Goal: Transaction & Acquisition: Book appointment/travel/reservation

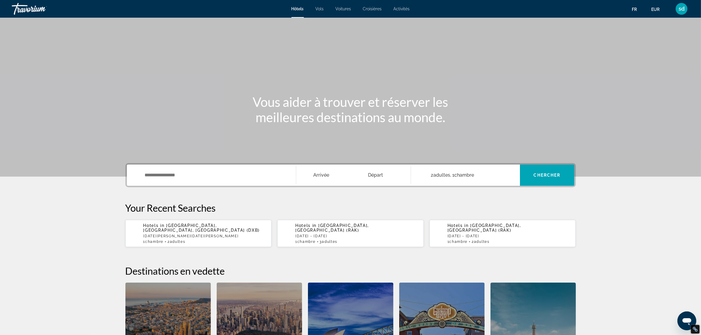
scroll to position [539, 0]
click at [163, 174] on input "Search widget" at bounding box center [215, 175] width 143 height 9
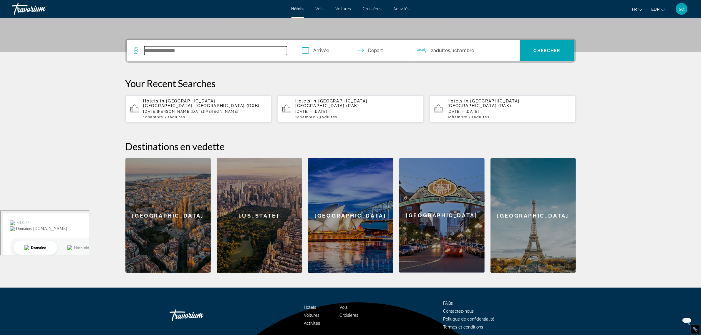
scroll to position [144, 0]
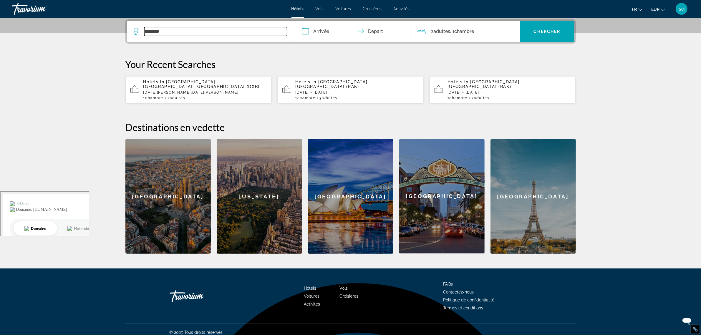
drag, startPoint x: 189, startPoint y: 29, endPoint x: 129, endPoint y: 38, distance: 60.4
click at [130, 38] on app-destination-search "********" at bounding box center [211, 31] width 169 height 21
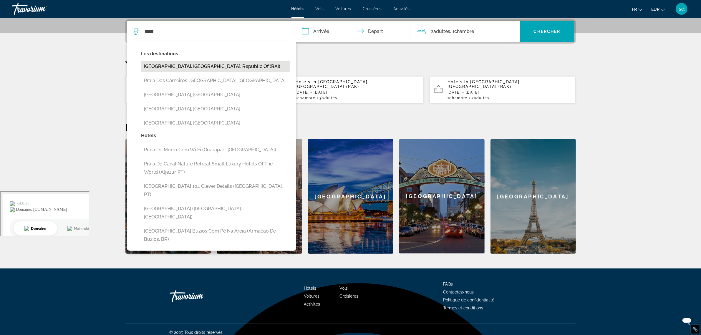
click at [167, 64] on button "Praia, Cape Verde, Republic Of (RAI)" at bounding box center [215, 66] width 149 height 11
type input "**********"
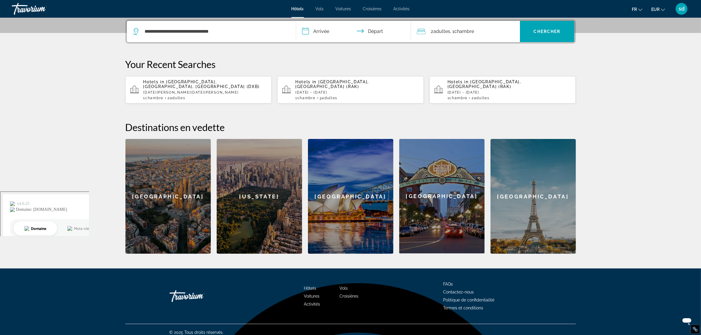
click at [328, 33] on input "**********" at bounding box center [354, 32] width 117 height 23
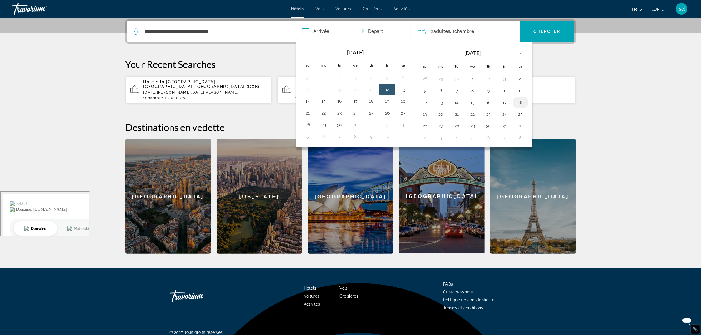
click at [524, 105] on button "18" at bounding box center [520, 102] width 9 height 8
click at [522, 116] on button "25" at bounding box center [520, 114] width 9 height 8
type input "**********"
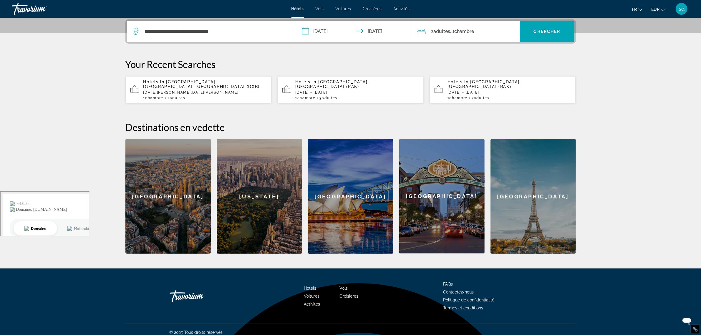
click at [491, 24] on div "2 Adulte Adultes , 1 Chambre pièces" at bounding box center [468, 31] width 103 height 21
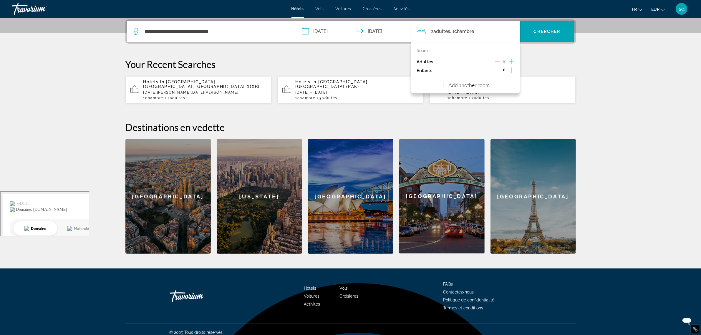
click at [510, 69] on icon "Increment children" at bounding box center [511, 70] width 5 height 7
click at [446, 81] on div "Travelers: 2 adults, 1 child" at bounding box center [440, 86] width 37 height 16
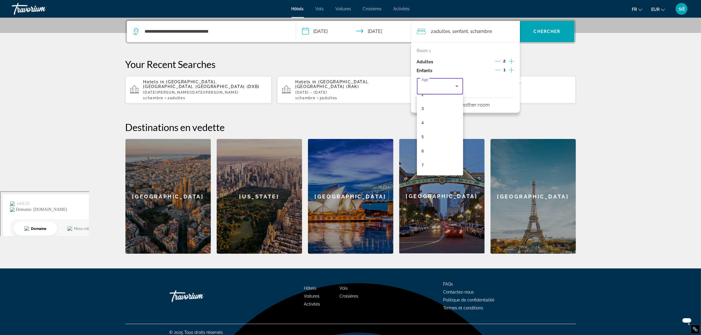
scroll to position [110, 0]
click at [433, 133] on mat-option "10" at bounding box center [440, 135] width 47 height 14
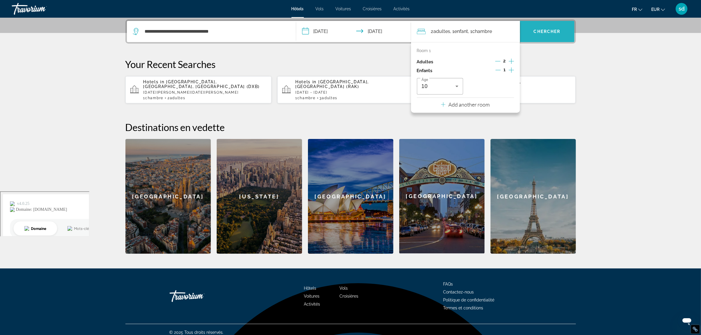
click at [558, 29] on span "Chercher" at bounding box center [547, 31] width 27 height 5
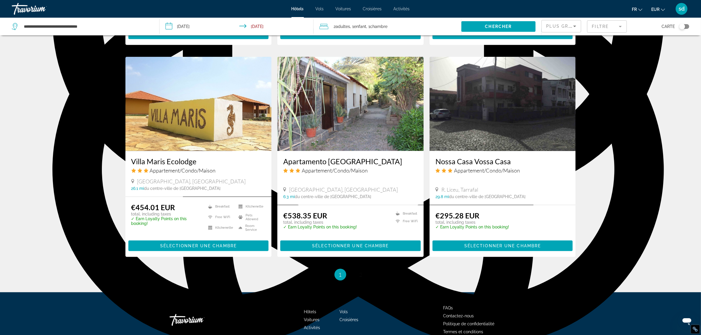
scroll to position [663, 0]
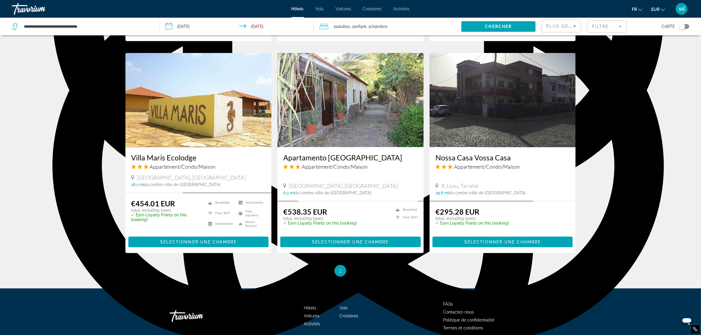
click at [680, 27] on div "Toggle map" at bounding box center [682, 27] width 6 height 6
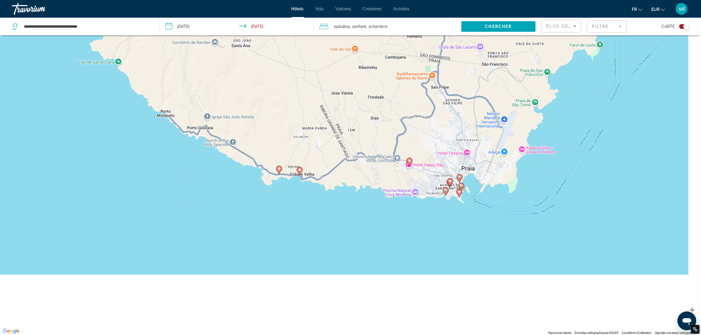
drag, startPoint x: 427, startPoint y: 259, endPoint x: 362, endPoint y: 33, distance: 235.4
click at [362, 33] on div "**********" at bounding box center [350, 185] width 701 height 370
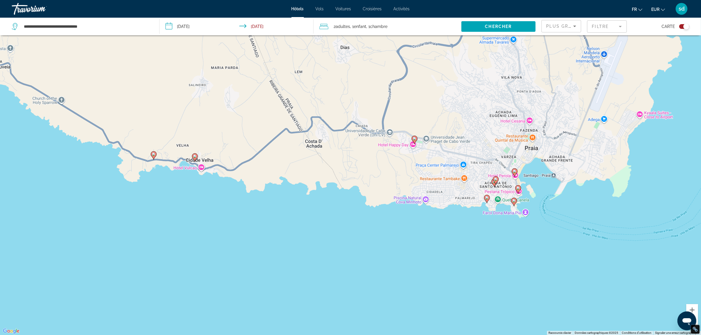
drag, startPoint x: 431, startPoint y: 148, endPoint x: 463, endPoint y: 137, distance: 34.2
click at [463, 137] on div "Pour activer le glissement avec le clavier, appuyez sur Alt+Entrée. Une fois ce…" at bounding box center [350, 167] width 701 height 335
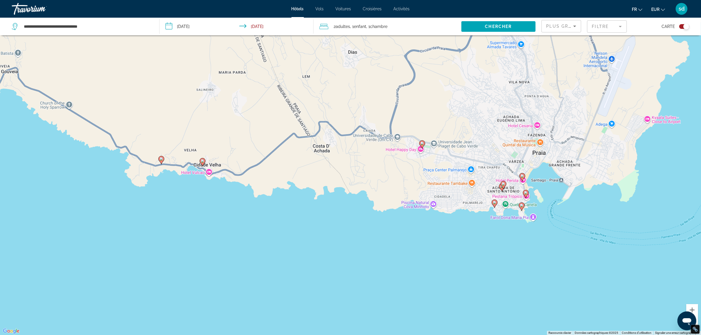
click at [200, 161] on gmp-advanced-marker "Main content" at bounding box center [203, 162] width 6 height 9
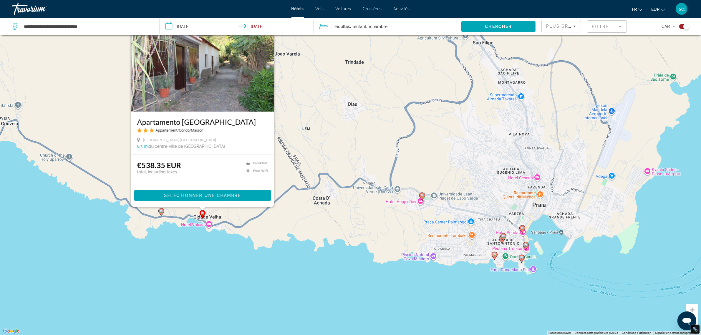
click at [162, 211] on image "Main content" at bounding box center [162, 211] width 4 height 4
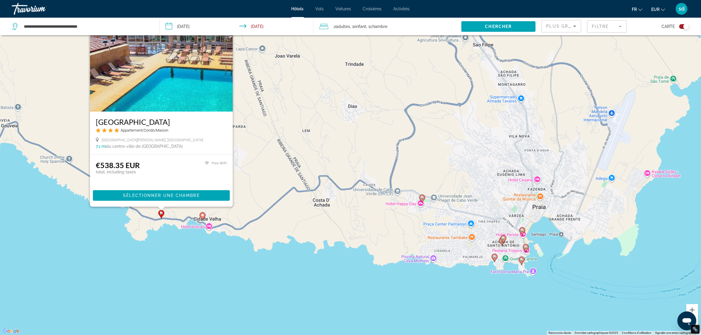
scroll to position [0, 0]
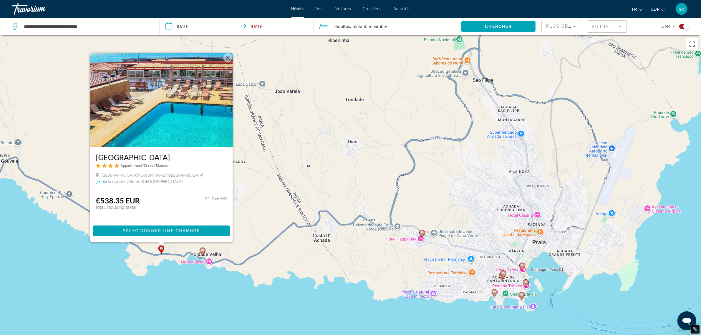
click at [493, 293] on image "Main content" at bounding box center [495, 292] width 4 height 4
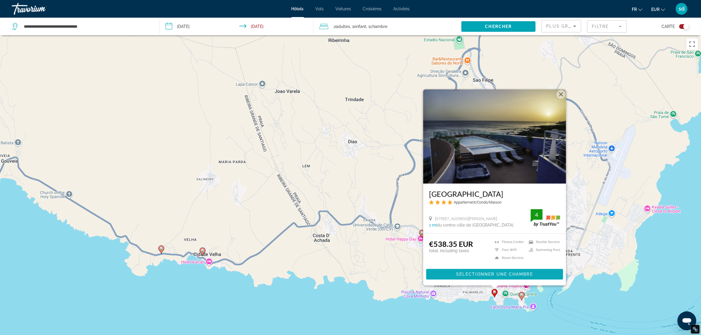
click at [490, 275] on span "Sélectionner une chambre" at bounding box center [494, 274] width 77 height 5
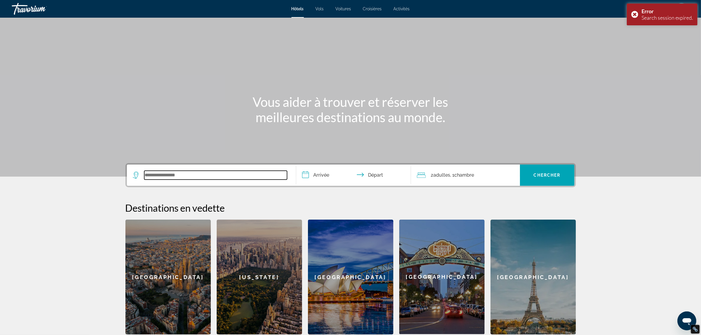
click at [197, 173] on input "Search widget" at bounding box center [215, 175] width 143 height 9
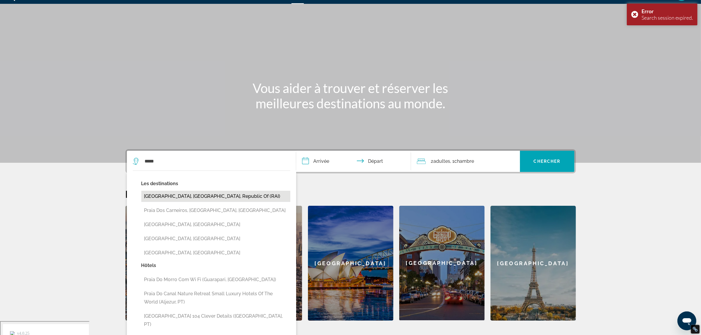
click at [174, 196] on button "Praia, Cape Verde, Republic Of (RAI)" at bounding box center [215, 196] width 149 height 11
type input "**********"
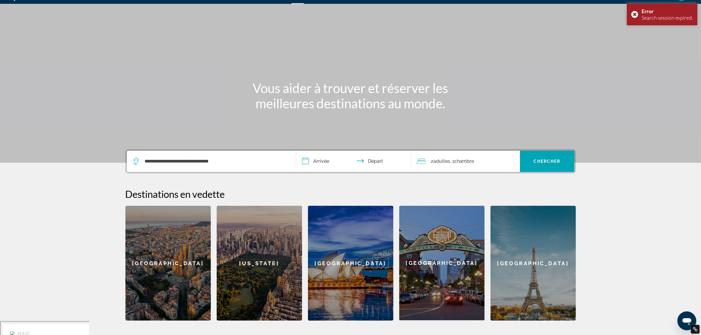
click at [332, 161] on input "**********" at bounding box center [354, 162] width 117 height 23
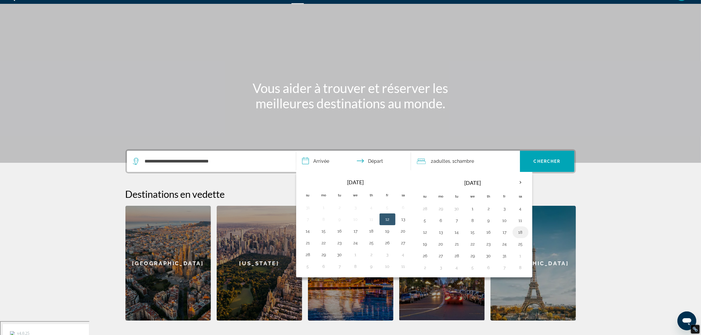
click at [520, 235] on button "18" at bounding box center [520, 232] width 9 height 8
click at [521, 245] on button "25" at bounding box center [520, 244] width 9 height 8
type input "**********"
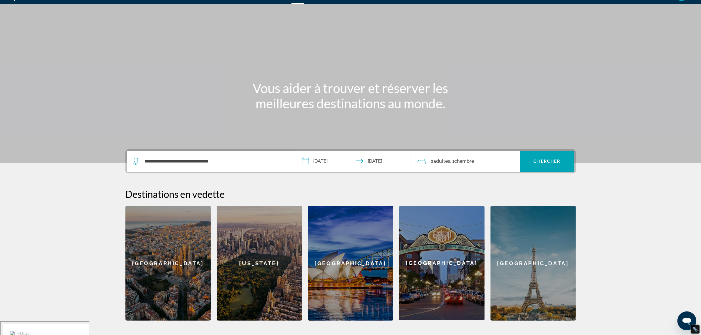
click at [476, 155] on div "2 Adulte Adultes , 1 Chambre pièces" at bounding box center [468, 161] width 103 height 21
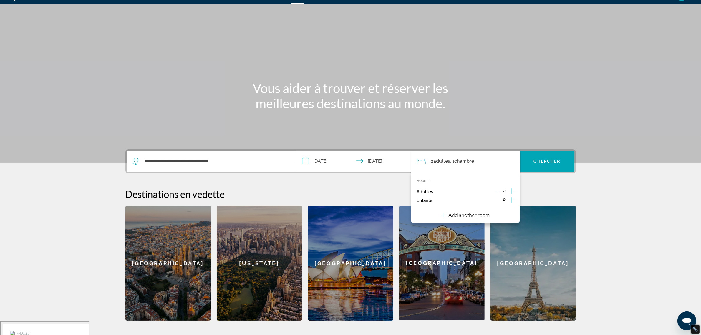
click at [511, 198] on icon "Increment children" at bounding box center [511, 199] width 5 height 5
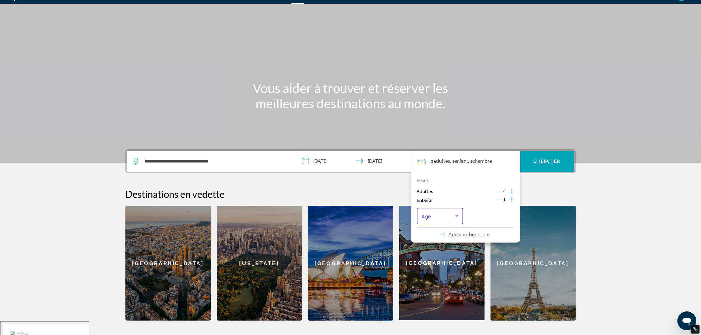
click at [455, 214] on icon "Travelers: 2 adults, 1 child" at bounding box center [457, 216] width 7 height 7
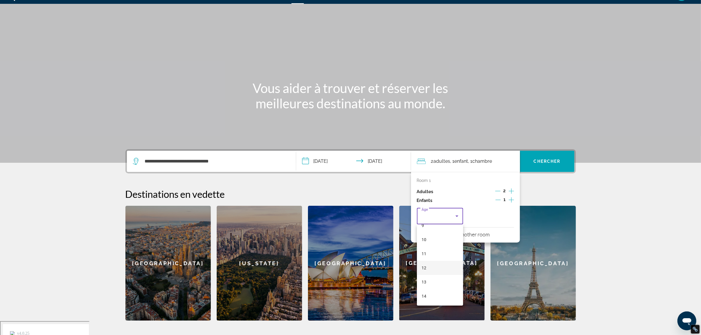
scroll to position [147, 0]
click at [432, 232] on mat-option "10" at bounding box center [440, 228] width 47 height 14
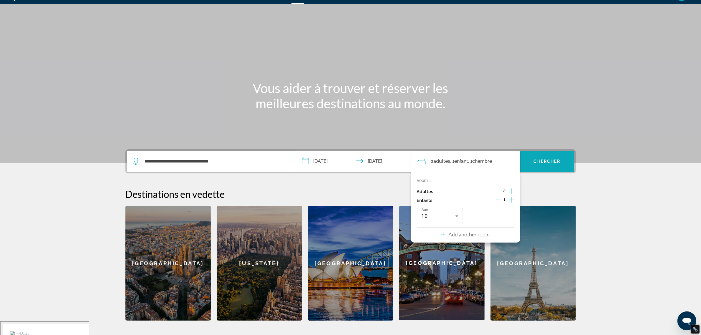
click at [548, 161] on span "Chercher" at bounding box center [547, 161] width 27 height 5
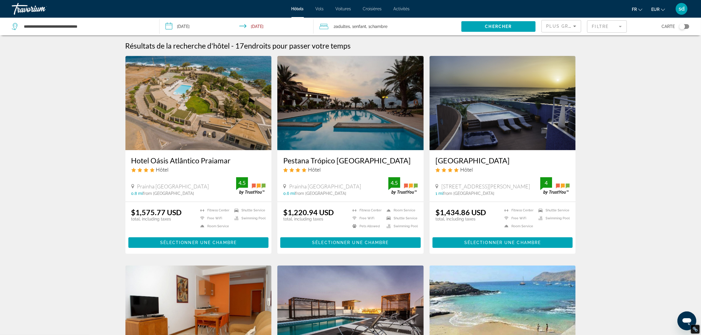
click at [336, 99] on img "Main content" at bounding box center [350, 103] width 146 height 94
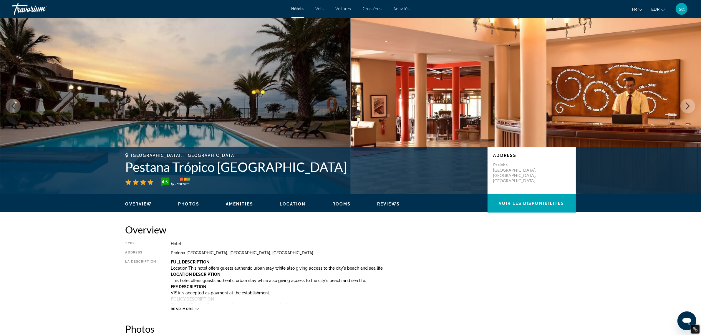
click at [685, 102] on button "Next image" at bounding box center [688, 106] width 15 height 15
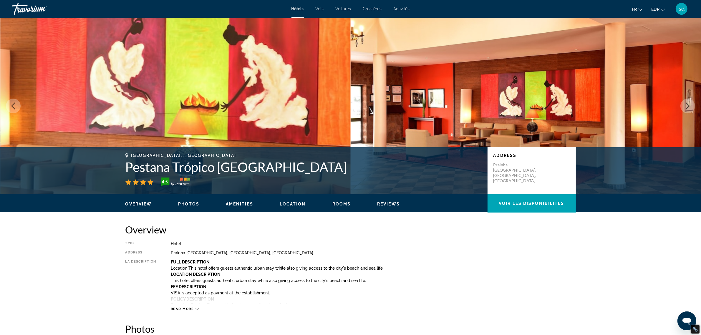
click at [685, 102] on button "Next image" at bounding box center [688, 106] width 15 height 15
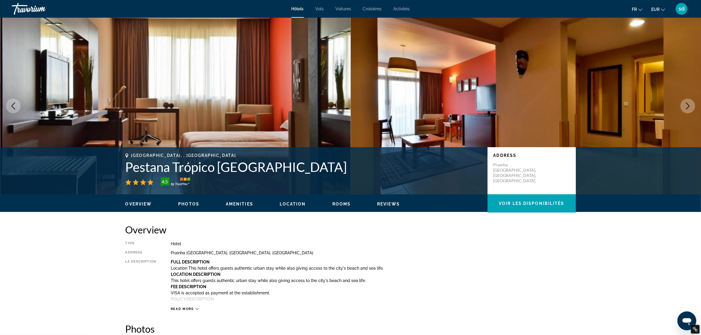
click at [684, 102] on button "Next image" at bounding box center [688, 106] width 15 height 15
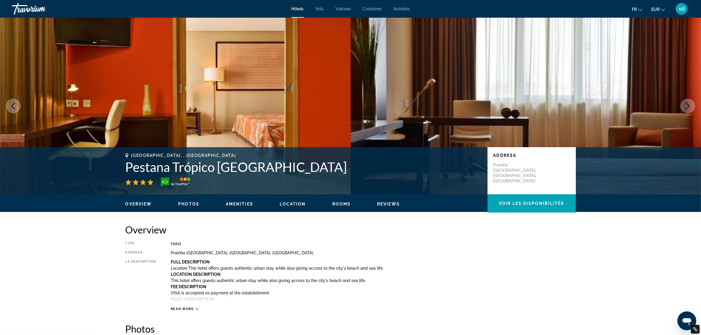
click at [684, 102] on button "Next image" at bounding box center [688, 106] width 15 height 15
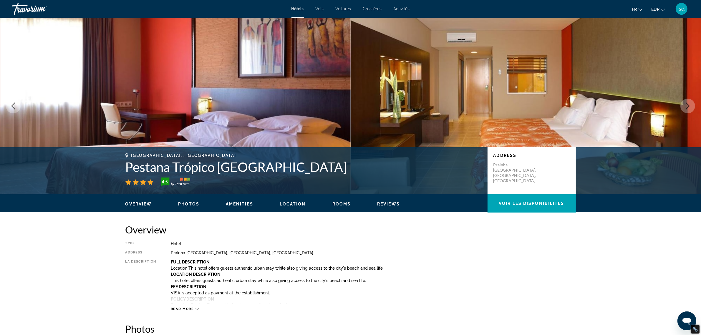
click at [684, 102] on button "Next image" at bounding box center [688, 106] width 15 height 15
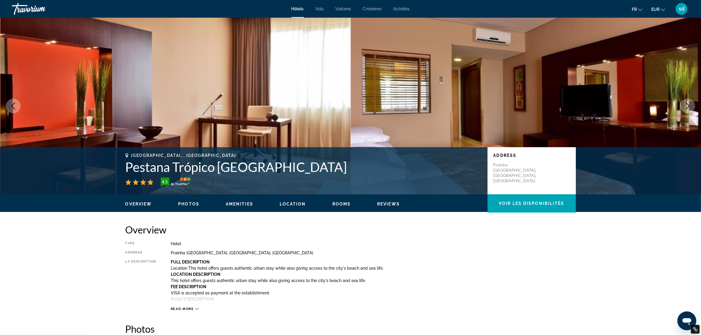
click at [684, 102] on button "Next image" at bounding box center [688, 106] width 15 height 15
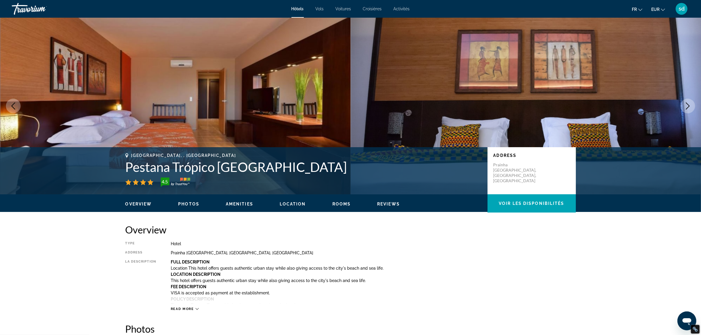
click at [684, 102] on button "Next image" at bounding box center [688, 106] width 15 height 15
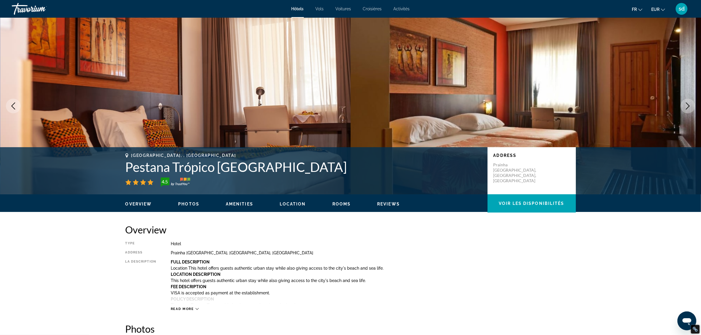
click at [684, 102] on button "Next image" at bounding box center [688, 106] width 15 height 15
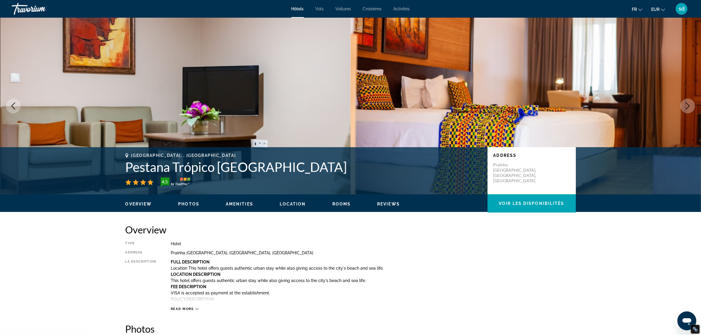
click at [684, 102] on button "Next image" at bounding box center [688, 106] width 15 height 15
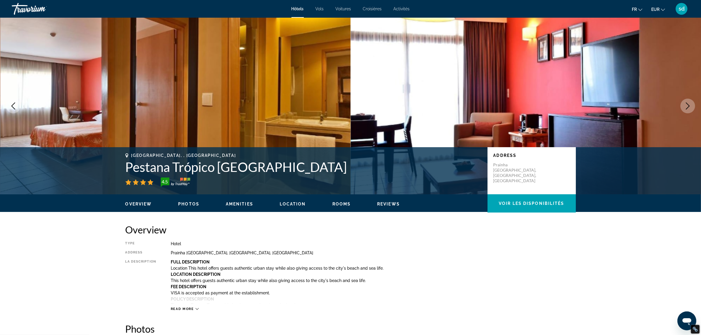
click at [684, 102] on button "Next image" at bounding box center [688, 106] width 15 height 15
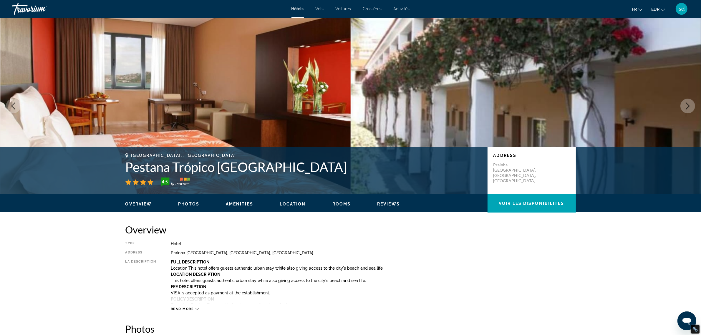
click at [684, 102] on button "Next image" at bounding box center [688, 106] width 15 height 15
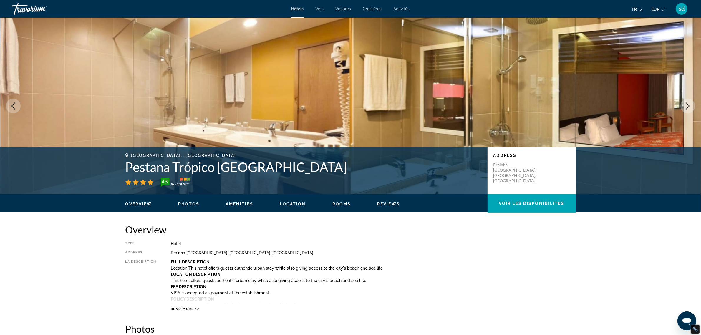
click at [684, 102] on button "Next image" at bounding box center [688, 106] width 15 height 15
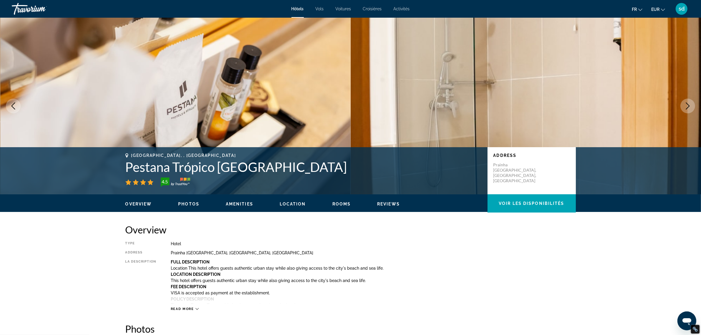
click at [684, 102] on button "Next image" at bounding box center [688, 106] width 15 height 15
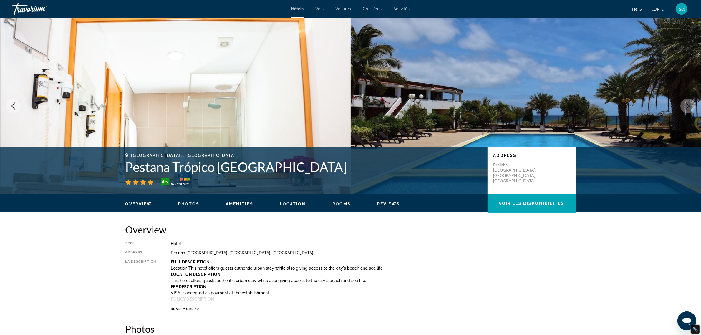
click at [684, 102] on button "Next image" at bounding box center [688, 106] width 15 height 15
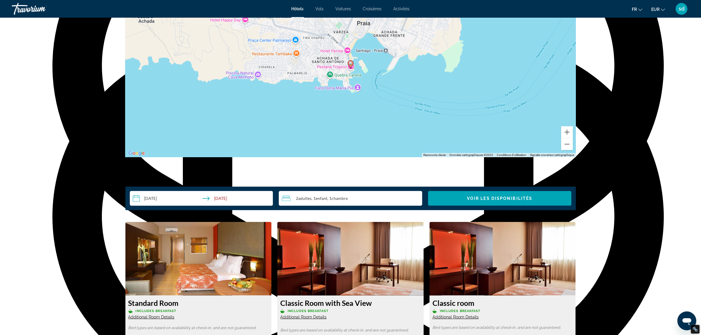
scroll to position [773, 0]
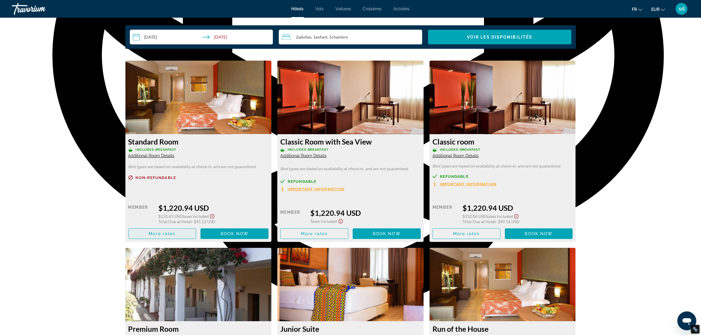
click at [148, 235] on span "Main content" at bounding box center [162, 234] width 67 height 14
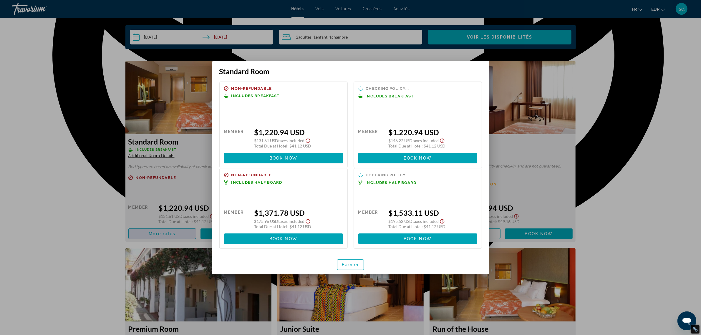
scroll to position [0, 0]
click at [350, 267] on span "button" at bounding box center [351, 265] width 27 height 14
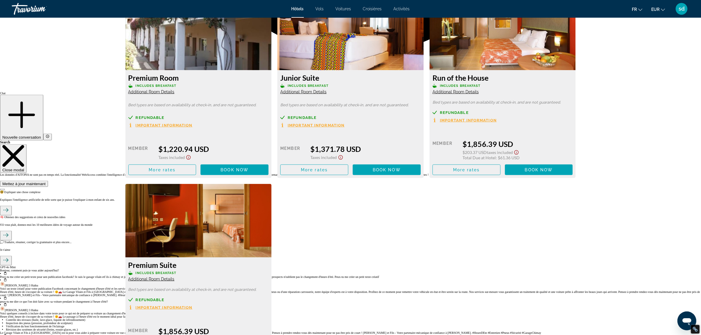
scroll to position [810, 0]
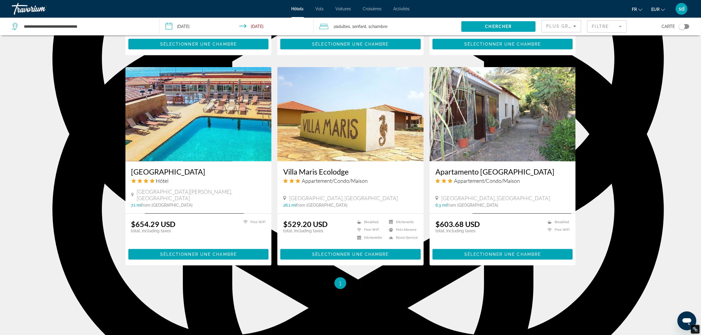
scroll to position [619, 0]
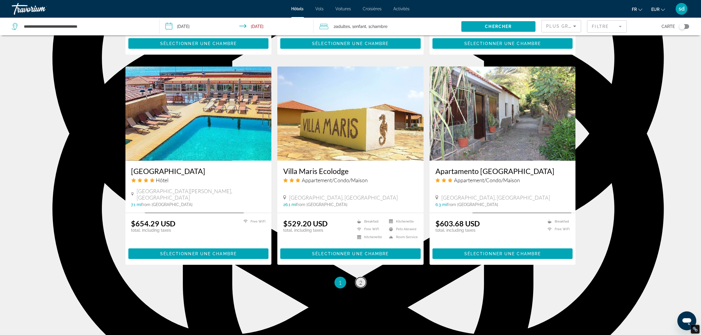
click at [360, 279] on span "2" at bounding box center [361, 282] width 3 height 6
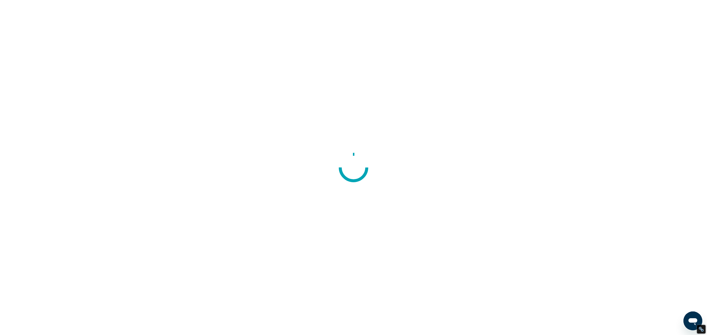
scroll to position [539, 0]
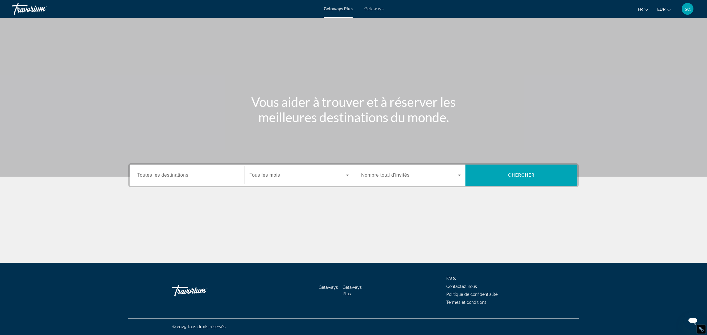
click at [160, 170] on div "Search widget" at bounding box center [187, 175] width 100 height 17
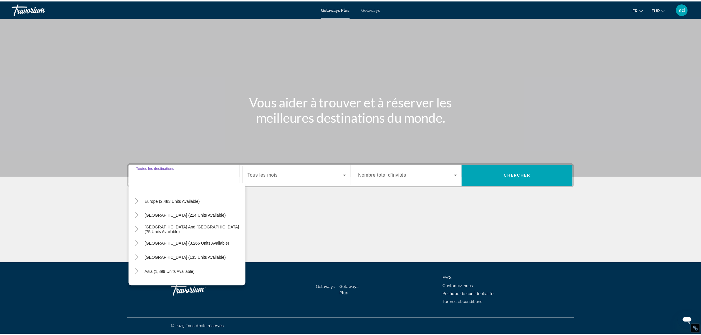
scroll to position [74, 0]
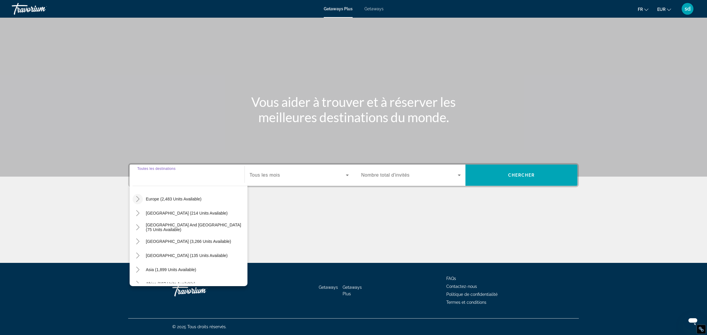
click at [139, 196] on icon "Toggle Europe (2,483 units available)" at bounding box center [138, 199] width 6 height 6
click at [164, 198] on span "Europe (2,483 units available)" at bounding box center [174, 199] width 56 height 5
type input "**********"
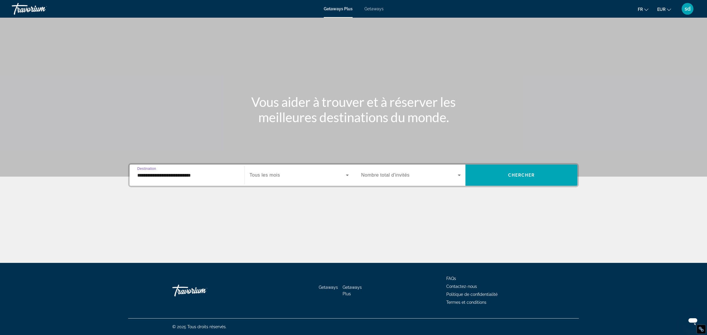
click at [300, 176] on span "Search widget" at bounding box center [297, 175] width 96 height 7
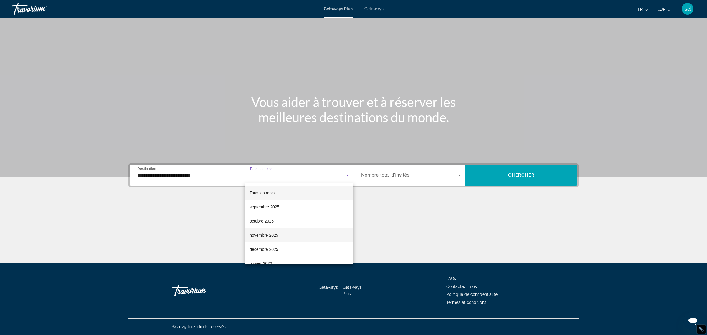
click at [274, 236] on span "novembre 2025" at bounding box center [263, 235] width 29 height 7
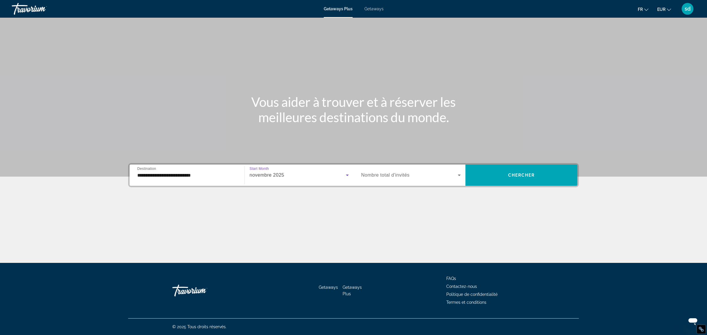
click at [389, 177] on span "Nombre total d'invités" at bounding box center [385, 175] width 48 height 5
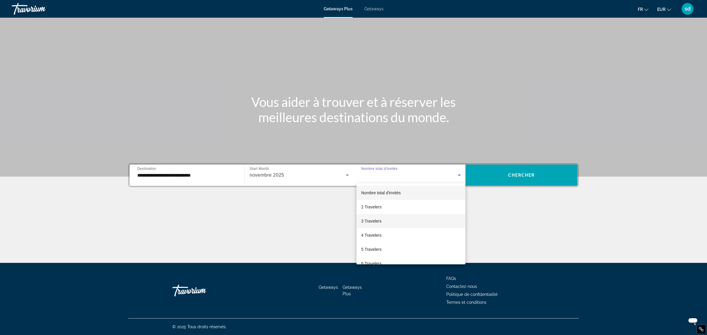
click at [372, 220] on span "3 Travelers" at bounding box center [371, 221] width 20 height 7
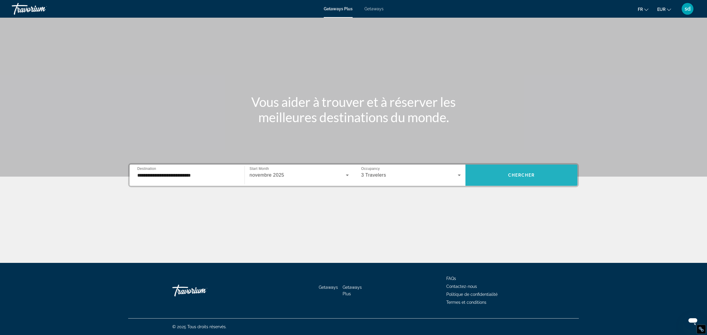
click at [517, 171] on span "Search widget" at bounding box center [521, 175] width 112 height 14
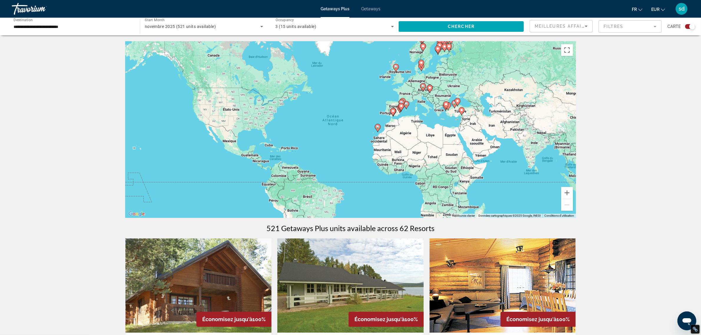
click at [376, 127] on image "Main content" at bounding box center [378, 127] width 4 height 4
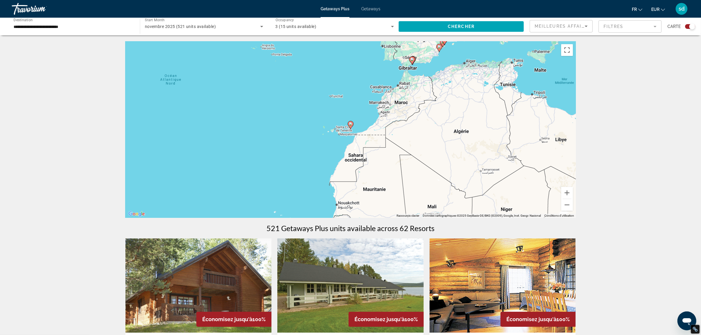
click at [348, 122] on gmp-advanced-marker "Main content" at bounding box center [351, 125] width 6 height 9
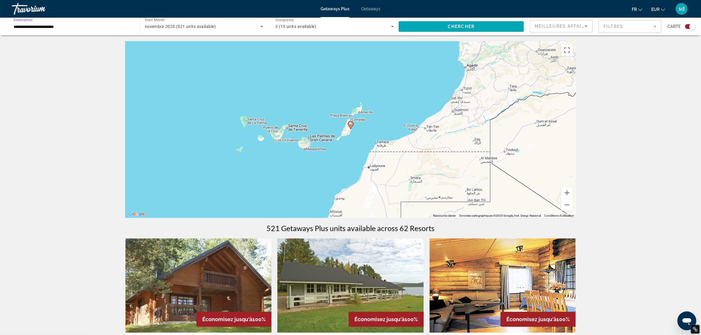
click at [49, 25] on input "**********" at bounding box center [73, 26] width 119 height 7
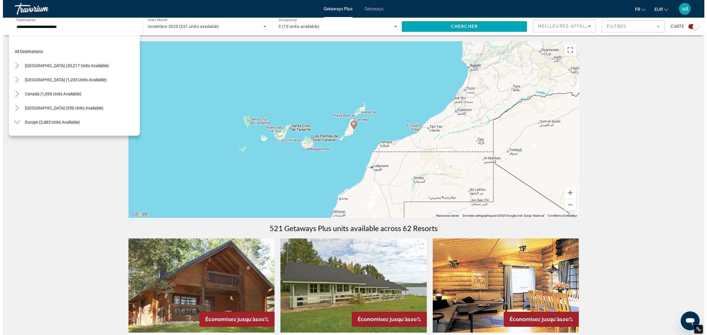
scroll to position [247, 0]
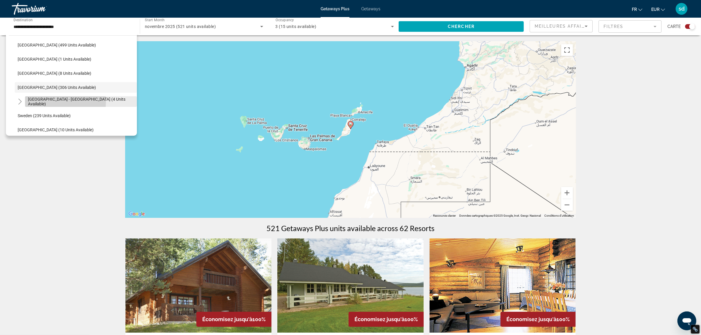
click at [54, 101] on span "Spain - Canary Islands (4 units available)" at bounding box center [81, 101] width 106 height 9
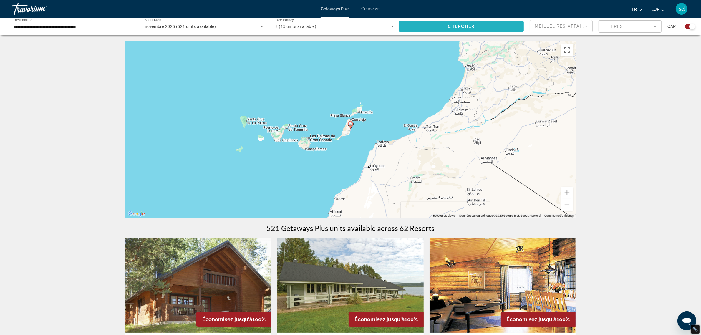
click at [462, 24] on span "Chercher" at bounding box center [461, 26] width 27 height 5
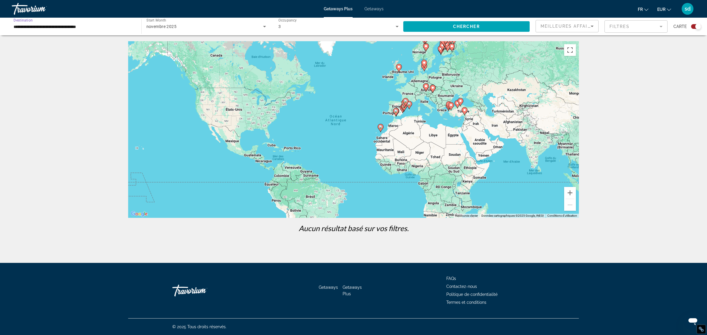
click at [54, 23] on input "**********" at bounding box center [74, 26] width 120 height 7
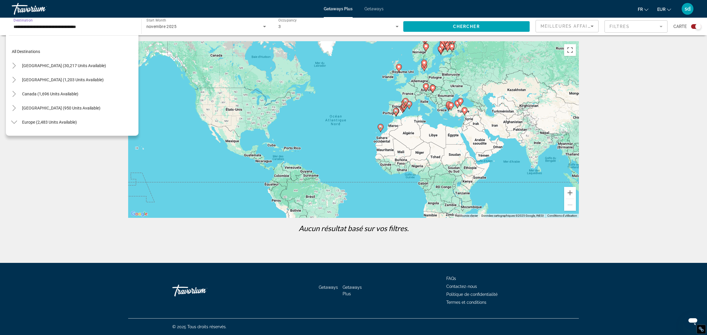
scroll to position [261, 0]
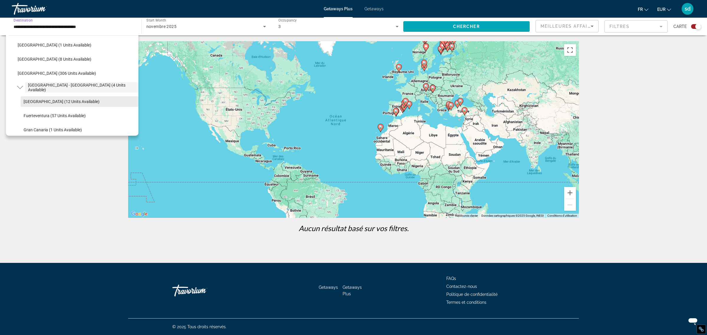
click at [43, 101] on span "Tenerife (12 units available)" at bounding box center [62, 101] width 76 height 5
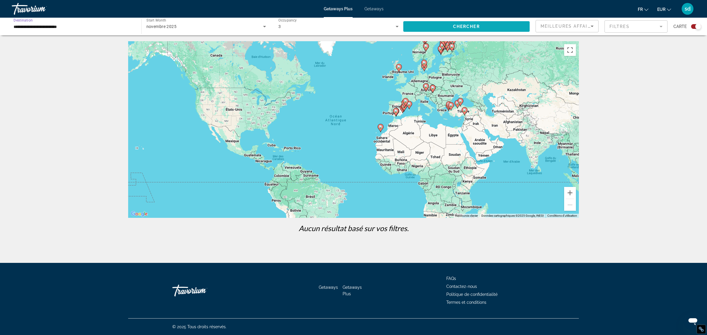
click at [452, 30] on span "Search widget" at bounding box center [466, 26] width 127 height 14
click at [464, 108] on image "Main content" at bounding box center [465, 110] width 4 height 4
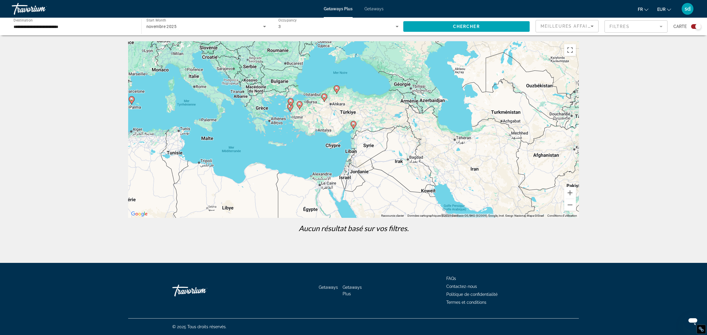
click at [289, 100] on g "Main content" at bounding box center [291, 102] width 6 height 8
drag, startPoint x: 207, startPoint y: 107, endPoint x: 420, endPoint y: 175, distance: 223.2
click at [421, 178] on div "Pour activer le glissement avec le clavier, appuyez sur Alt+Entrée. Une fois ce…" at bounding box center [353, 129] width 451 height 177
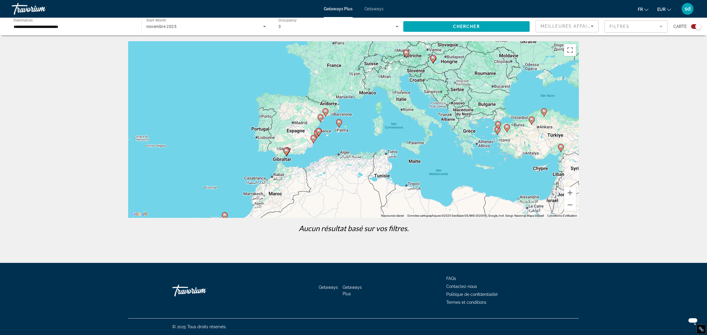
drag, startPoint x: 276, startPoint y: 129, endPoint x: 481, endPoint y: 152, distance: 205.9
click at [481, 152] on div "Pour activer le glissement avec le clavier, appuyez sur Alt+Entrée. Une fois ce…" at bounding box center [353, 129] width 451 height 177
click at [339, 122] on image "Main content" at bounding box center [339, 122] width 4 height 4
type input "**********"
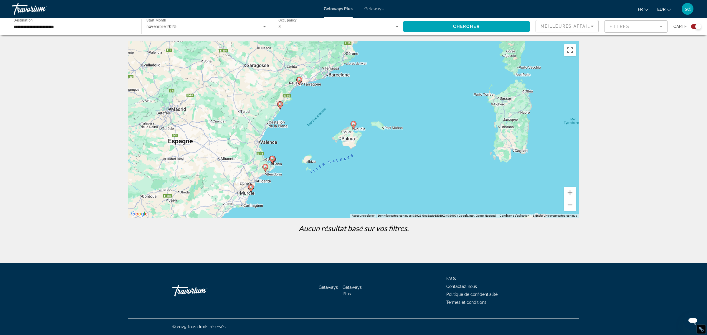
click at [354, 125] on image "Main content" at bounding box center [354, 124] width 4 height 4
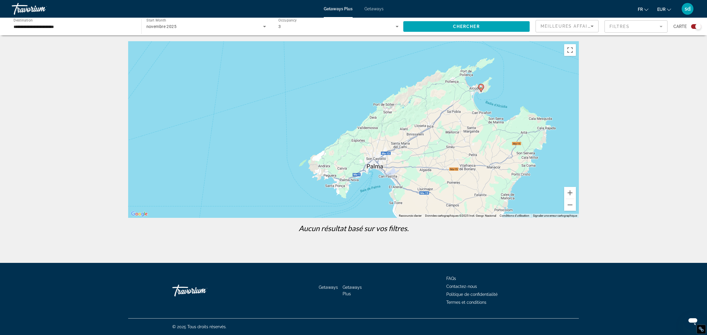
drag, startPoint x: 264, startPoint y: 148, endPoint x: 395, endPoint y: 111, distance: 136.1
click at [395, 111] on div "Pour activer le glissement avec le clavier, appuyez sur Alt+Entrée. Une fois ce…" at bounding box center [353, 129] width 451 height 177
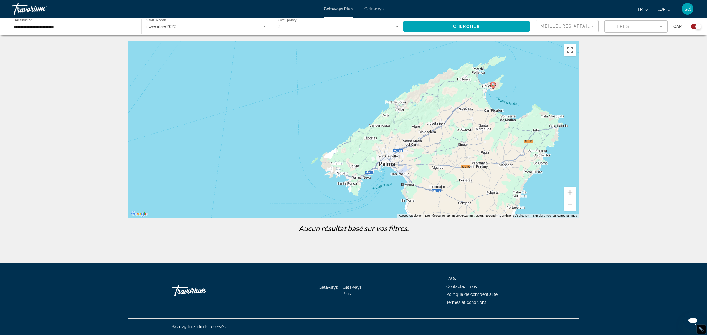
click at [568, 204] on button "Zoom arrière" at bounding box center [570, 205] width 12 height 12
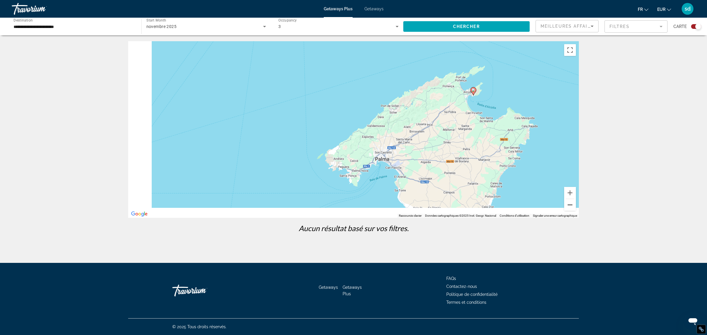
click at [568, 204] on button "Zoom arrière" at bounding box center [570, 205] width 12 height 12
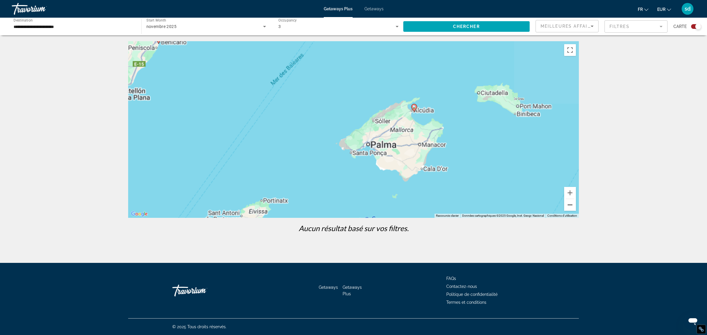
click at [568, 204] on button "Zoom arrière" at bounding box center [570, 205] width 12 height 12
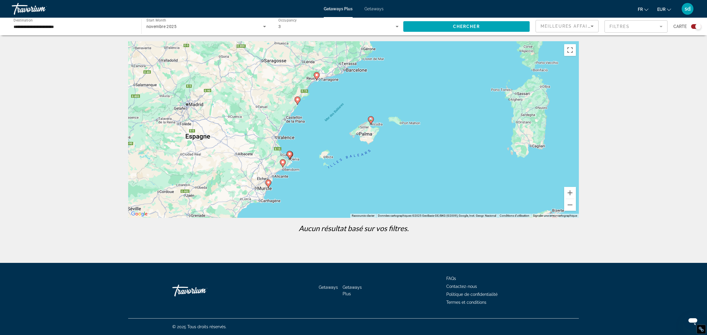
click at [16, 28] on input "**********" at bounding box center [74, 26] width 120 height 7
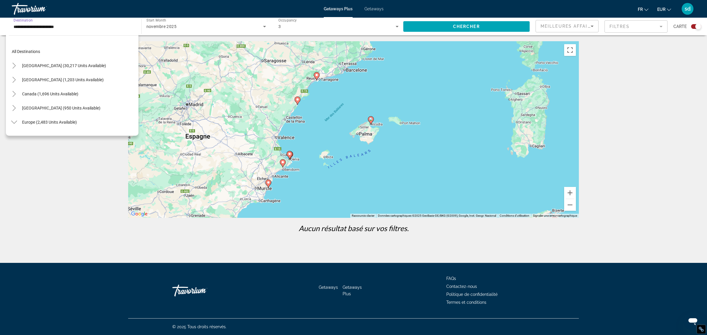
scroll to position [247, 0]
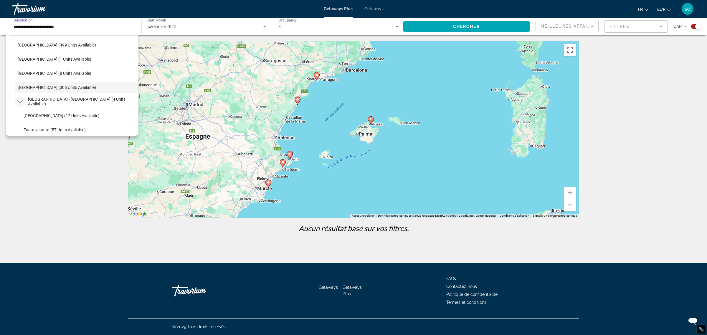
click at [19, 102] on icon "Toggle Spain - Canary Islands (4 units available)" at bounding box center [20, 101] width 6 height 3
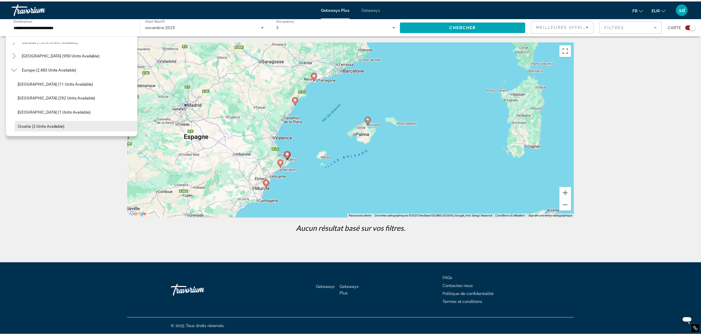
scroll to position [0, 0]
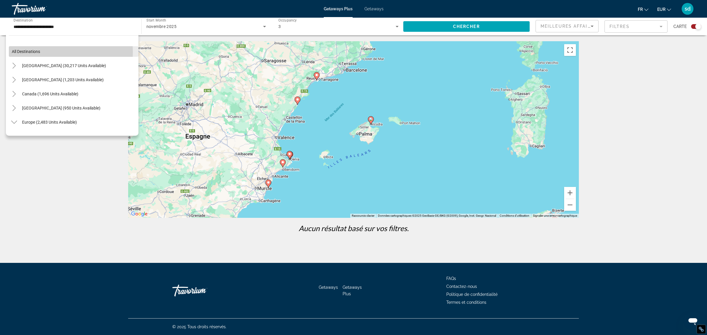
click at [27, 52] on span "All destinations" at bounding box center [26, 51] width 28 height 5
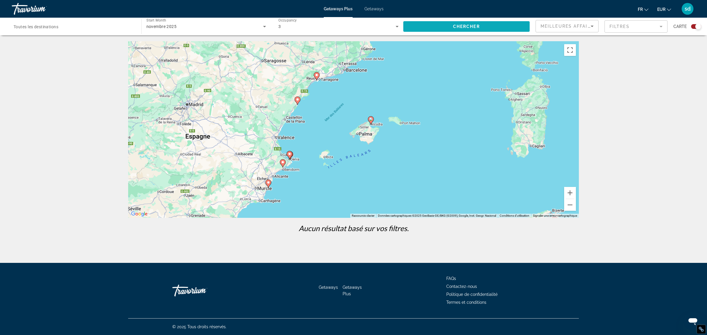
click at [451, 20] on span "Search widget" at bounding box center [466, 26] width 127 height 14
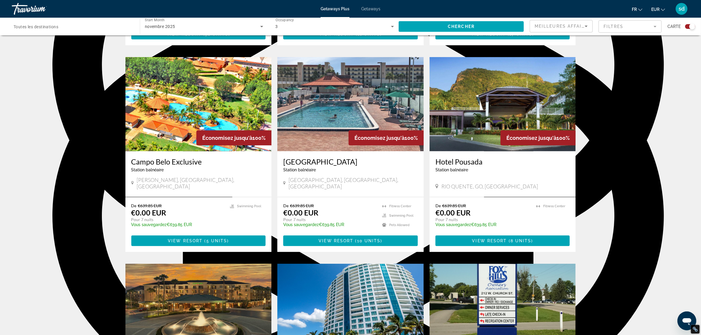
scroll to position [626, 0]
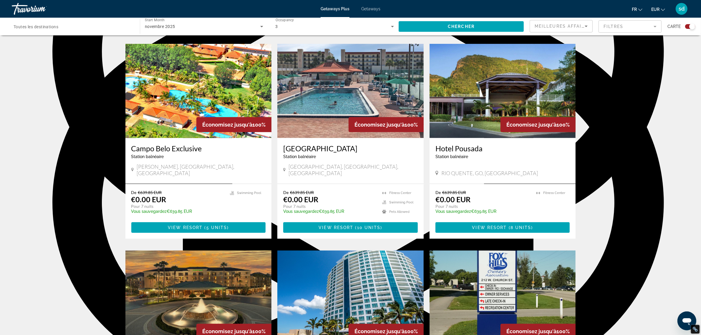
click at [39, 33] on div "Search widget" at bounding box center [73, 26] width 119 height 17
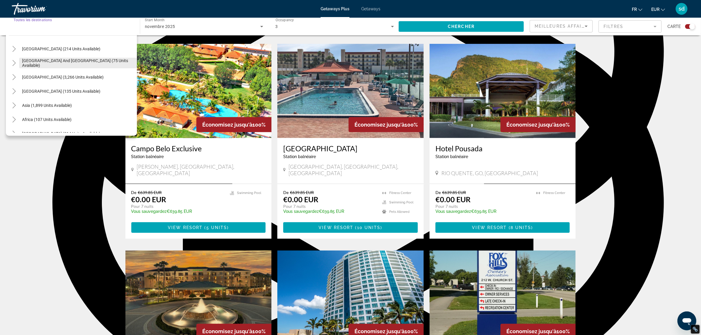
scroll to position [95, 0]
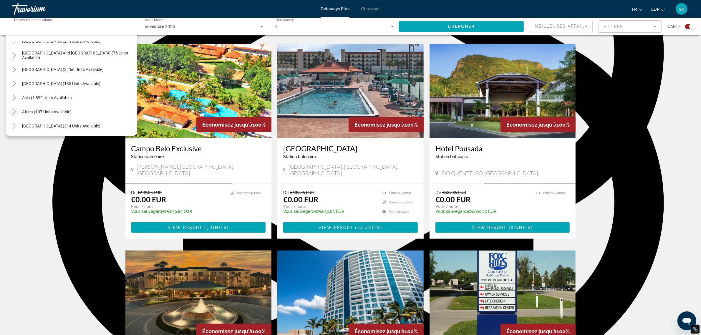
click at [12, 108] on mat-icon "Toggle Africa (107 units available)" at bounding box center [14, 112] width 10 height 10
click at [15, 97] on icon "Toggle Africa (107 units available)" at bounding box center [14, 98] width 6 height 6
click at [14, 124] on icon "Toggle Middle East (314 units available)" at bounding box center [14, 126] width 6 height 6
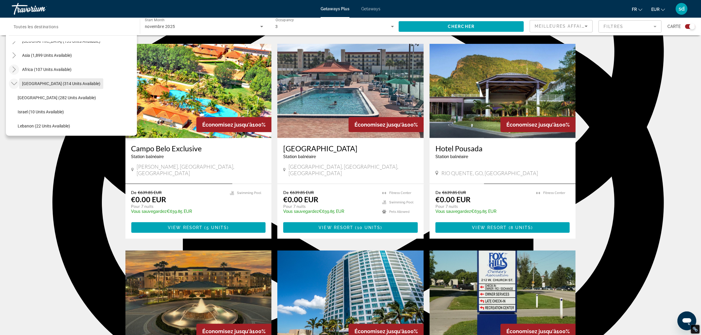
click at [45, 83] on span "Middle East (314 units available)" at bounding box center [61, 83] width 78 height 5
type input "**********"
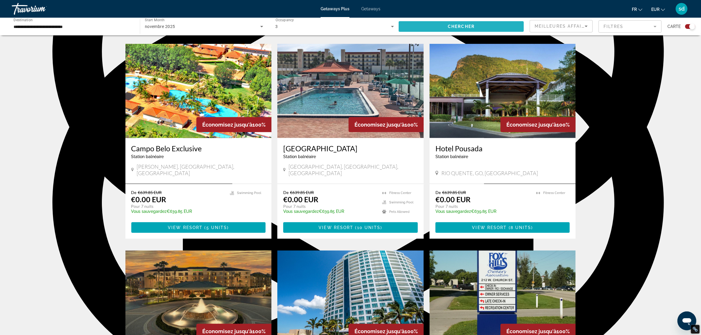
click at [461, 24] on span "Chercher" at bounding box center [461, 26] width 27 height 5
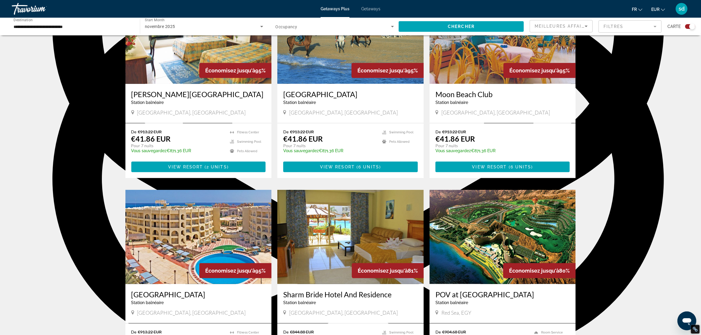
scroll to position [736, 0]
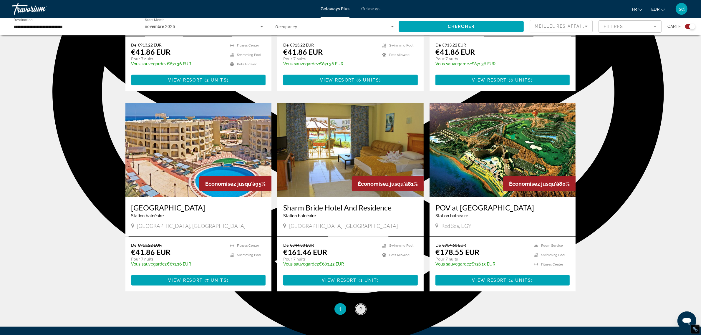
click at [358, 307] on link "page 2" at bounding box center [361, 309] width 10 height 10
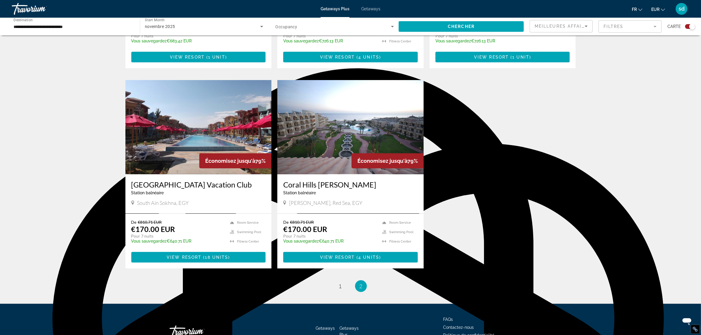
scroll to position [368, 0]
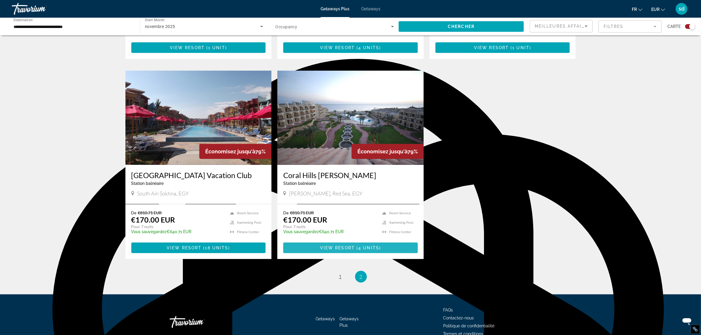
click at [336, 247] on span "View Resort" at bounding box center [337, 248] width 35 height 5
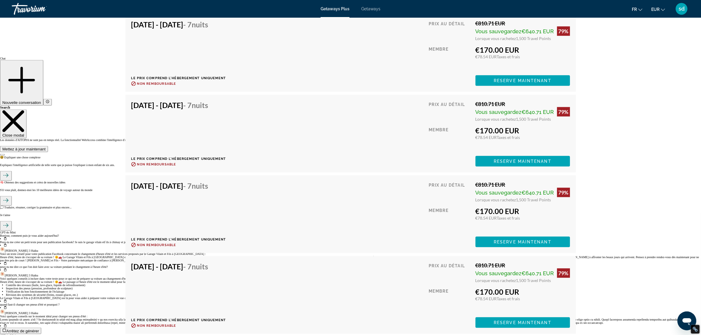
scroll to position [1068, 0]
